Goal: Task Accomplishment & Management: Manage account settings

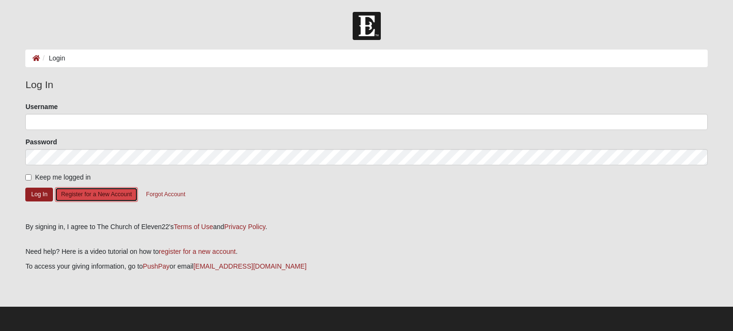
click at [111, 197] on button "Register for a New Account" at bounding box center [96, 194] width 83 height 15
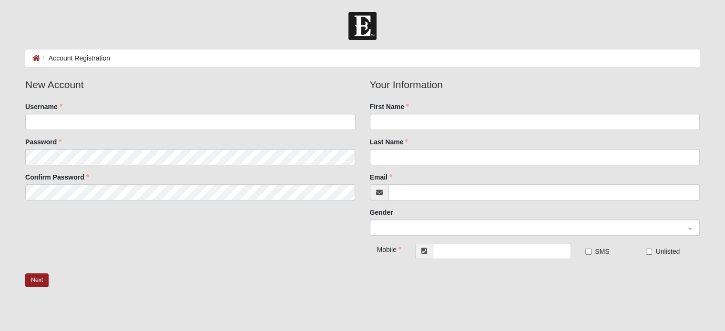
click at [189, 120] on input "Username" at bounding box center [190, 122] width 330 height 16
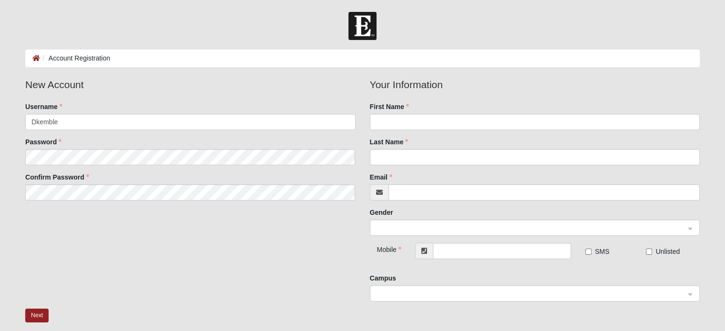
type input "Dkemble"
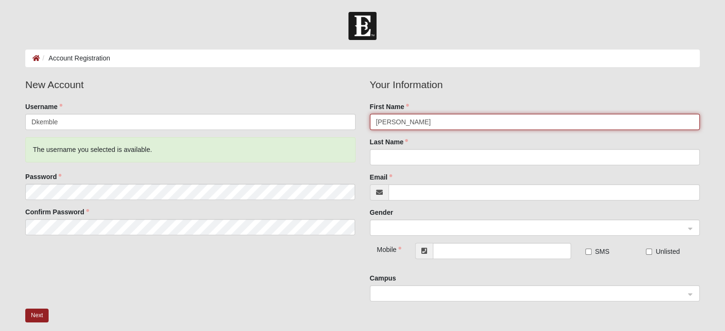
type input "[PERSON_NAME]"
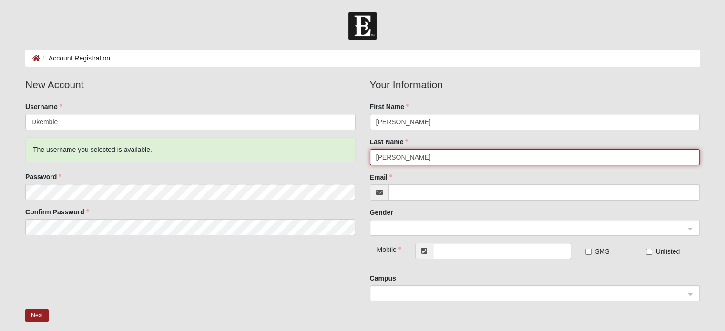
type input "[PERSON_NAME]"
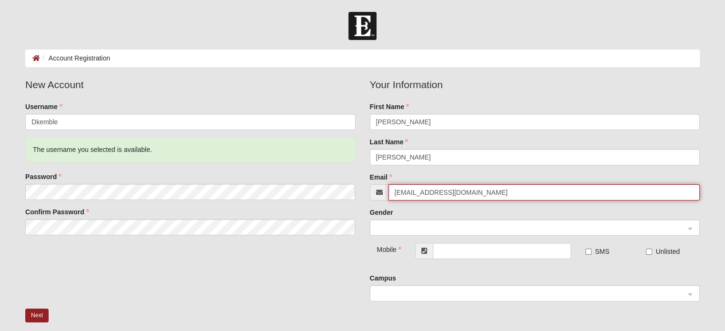
type input "[EMAIL_ADDRESS][DOMAIN_NAME]"
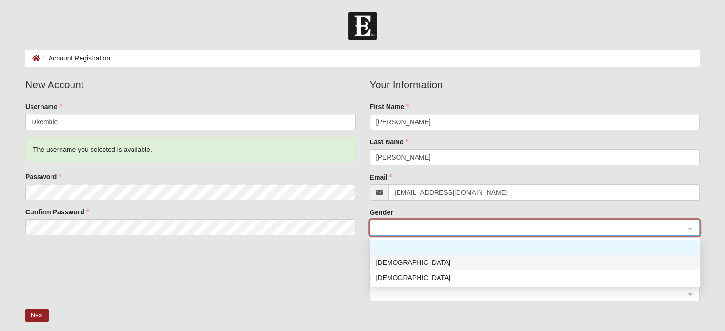
click at [483, 263] on div "[DEMOGRAPHIC_DATA]" at bounding box center [535, 263] width 319 height 10
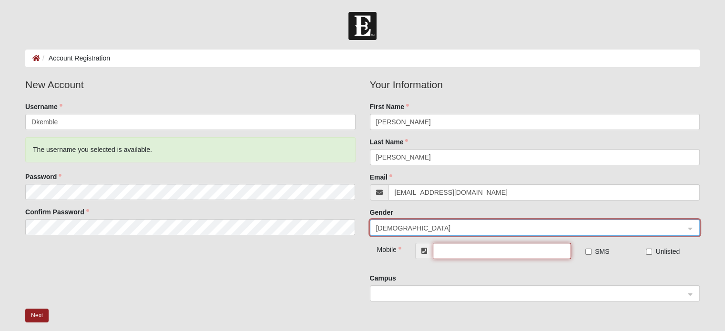
click at [454, 252] on input "text" at bounding box center [502, 251] width 138 height 16
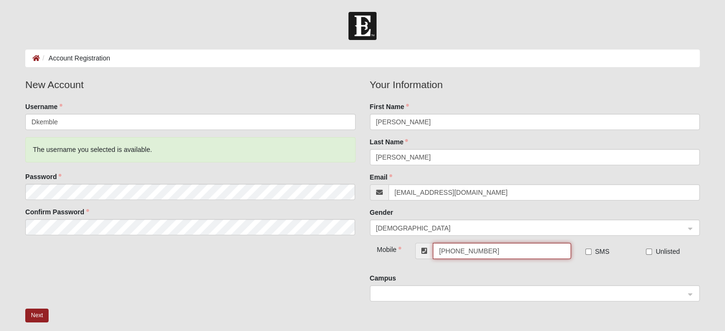
type input "[PHONE_NUMBER]"
click at [593, 248] on label "SMS" at bounding box center [598, 252] width 24 height 10
click at [592, 249] on input "SMS" at bounding box center [589, 252] width 6 height 6
checkbox input "true"
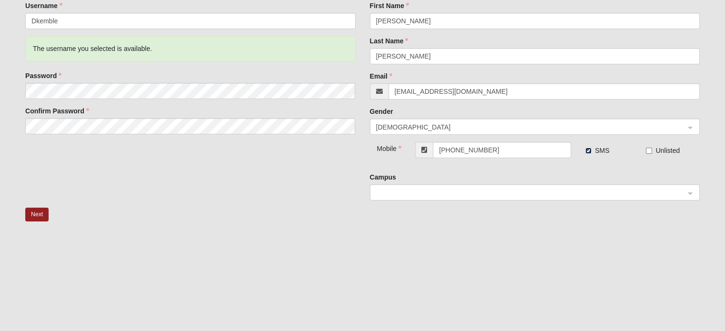
scroll to position [125, 0]
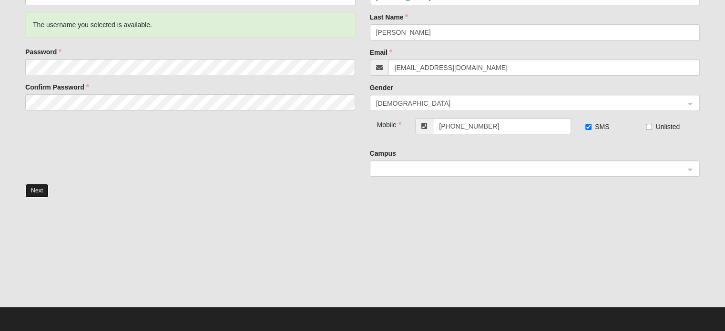
click at [36, 193] on button "Next" at bounding box center [36, 191] width 23 height 14
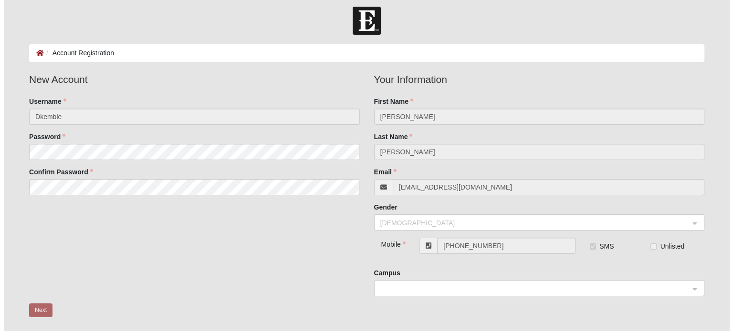
scroll to position [0, 0]
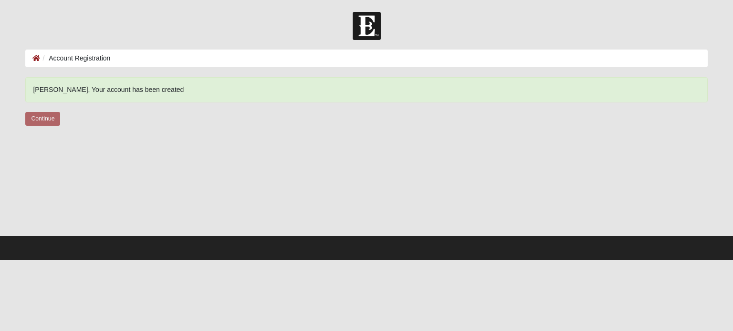
click at [52, 127] on div "Dustin, Your account has been created Continue" at bounding box center [366, 108] width 682 height 62
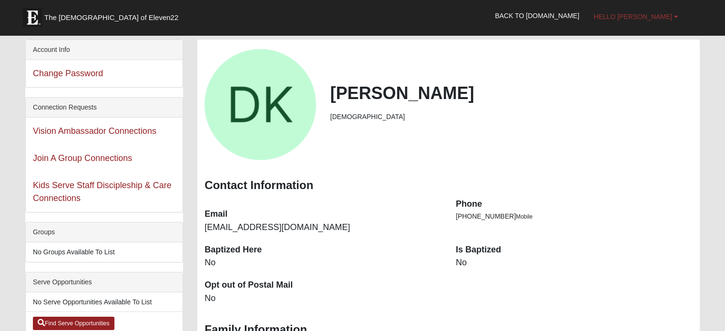
click at [679, 11] on link "Hello [PERSON_NAME]" at bounding box center [636, 17] width 99 height 24
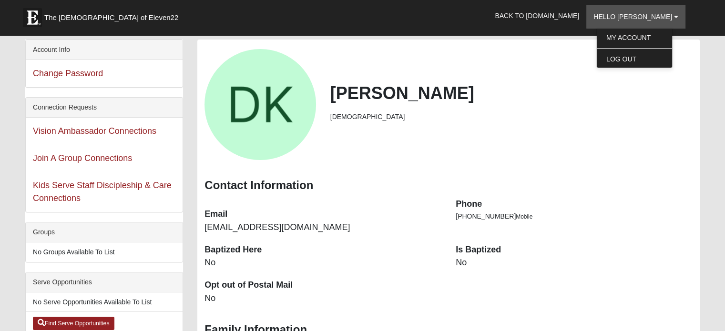
click at [691, 129] on div "[PERSON_NAME] [DEMOGRAPHIC_DATA]" at bounding box center [448, 104] width 503 height 111
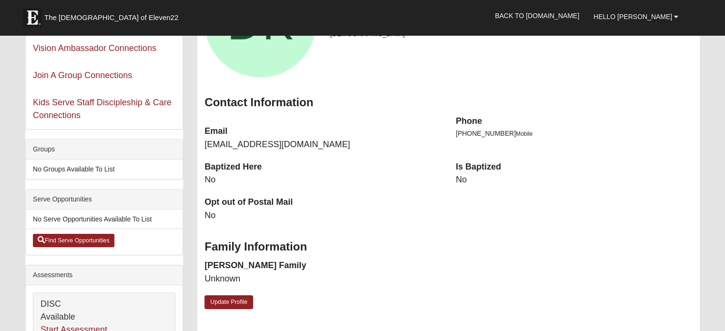
scroll to position [95, 0]
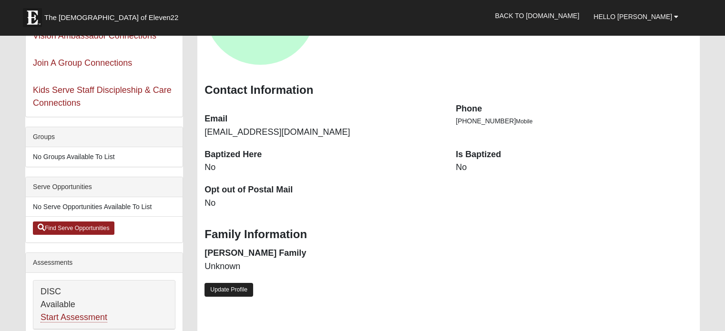
click at [224, 292] on link "Update Profile" at bounding box center [229, 290] width 49 height 14
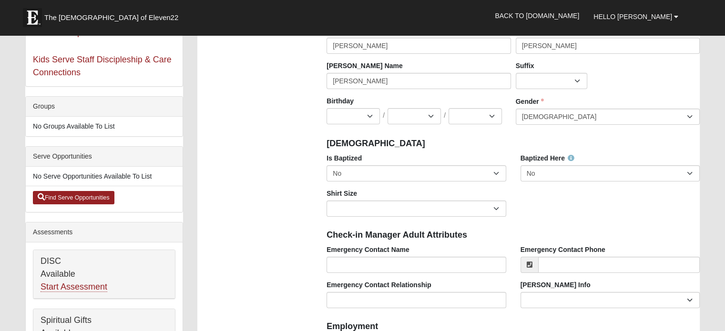
scroll to position [143, 0]
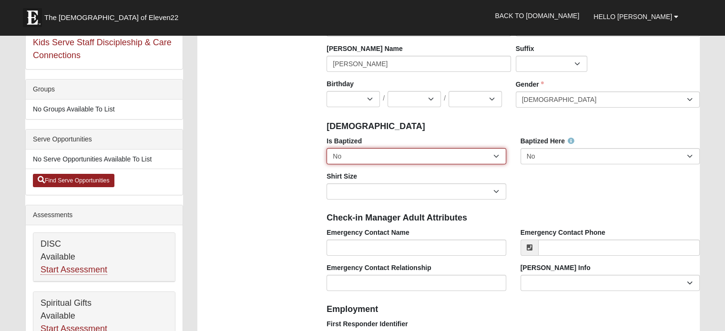
click at [405, 158] on select "No Yes" at bounding box center [416, 156] width 179 height 16
select select "True"
click at [327, 148] on select "No Yes" at bounding box center [416, 156] width 179 height 16
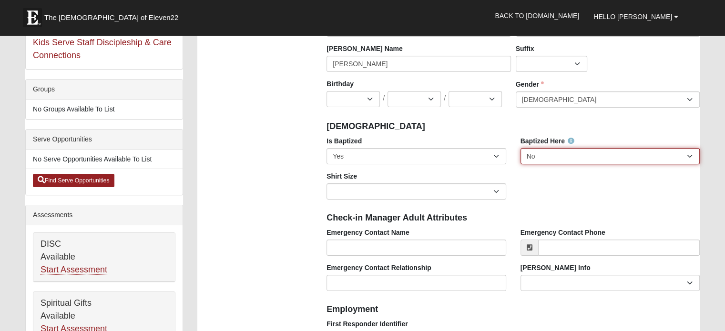
click at [566, 157] on select "No Yes" at bounding box center [610, 156] width 179 height 16
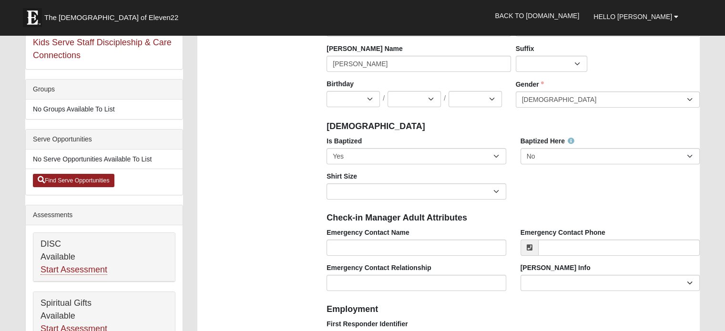
click at [406, 188] on select "Adult Small Adult Medium Adult Large Adult XL Adult XXL Adult 3XL Adult 4XL You…" at bounding box center [416, 192] width 179 height 16
select select "Adult XXL"
click at [327, 184] on select "Adult Small Adult Medium Adult Large Adult XL Adult XXL Adult 3XL Adult 4XL You…" at bounding box center [416, 192] width 179 height 16
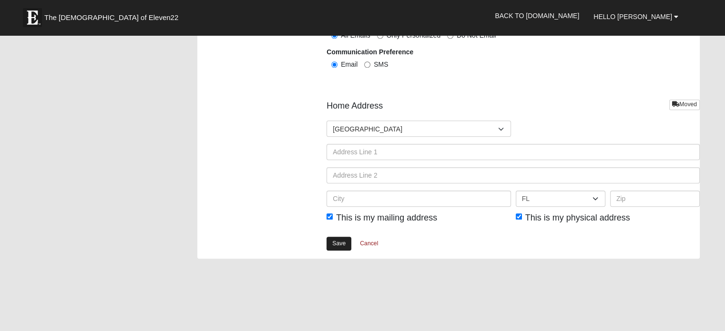
scroll to position [1097, 0]
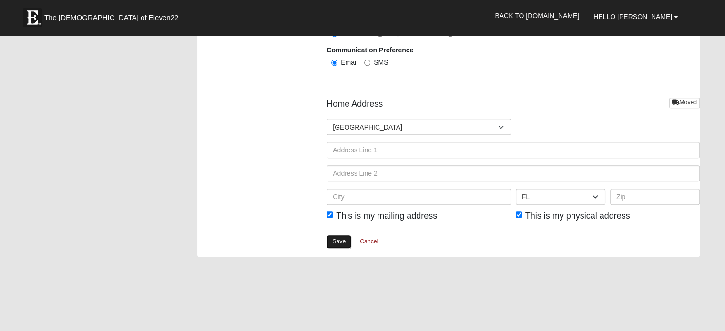
click at [339, 246] on link "Save" at bounding box center [339, 242] width 25 height 14
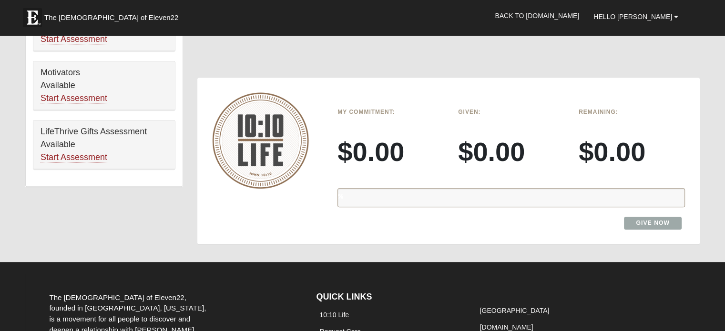
scroll to position [572, 0]
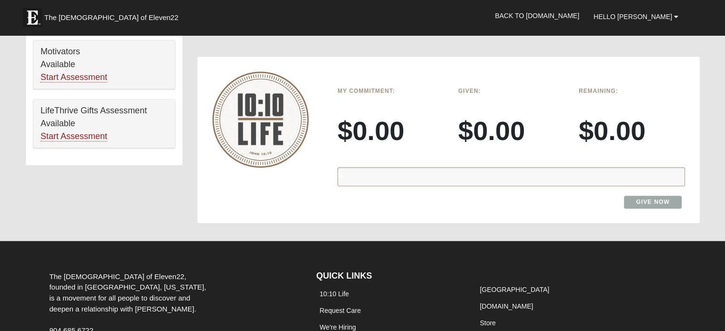
click at [483, 181] on div "%" at bounding box center [512, 176] width 348 height 19
click at [642, 201] on link "Give Now" at bounding box center [653, 202] width 58 height 13
